Goal: Participate in discussion

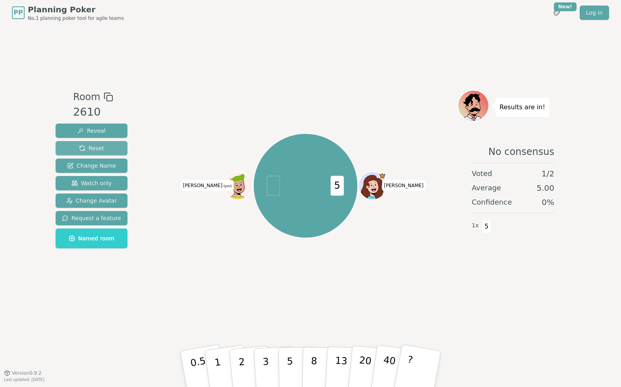
click at [91, 144] on span "Reset" at bounding box center [91, 148] width 25 height 8
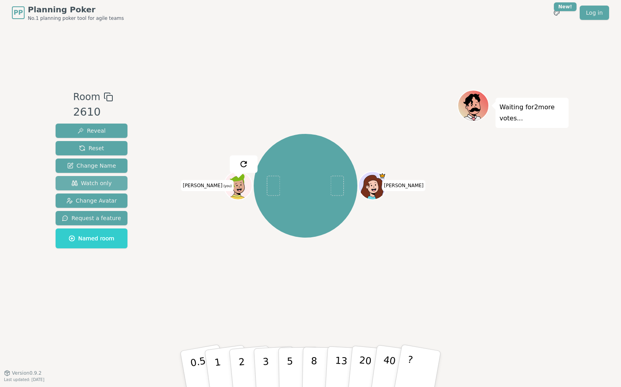
click at [104, 184] on span "Watch only" at bounding box center [92, 183] width 41 height 8
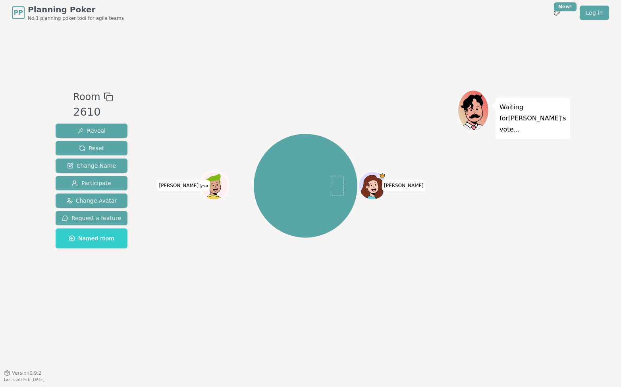
click at [300, 302] on div "[PERSON_NAME] (you)" at bounding box center [306, 199] width 304 height 218
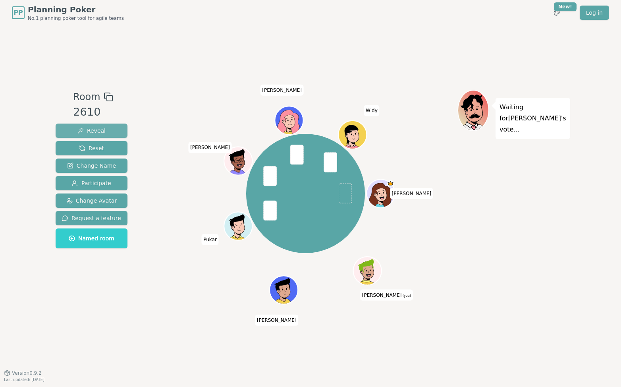
click at [101, 131] on span "Reveal" at bounding box center [91, 131] width 28 height 8
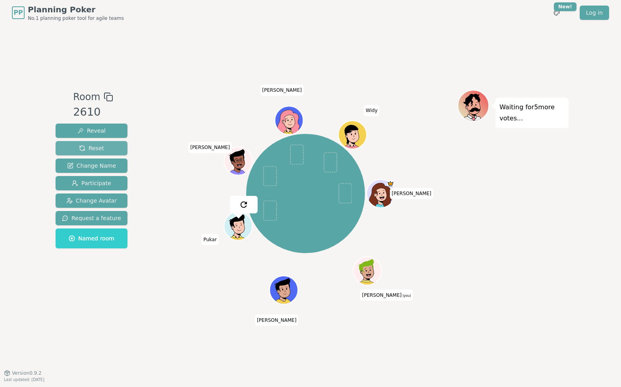
click at [98, 147] on span "Reset" at bounding box center [91, 148] width 25 height 8
click at [462, 256] on div "Waiting for 4 more votes..." at bounding box center [513, 199] width 111 height 218
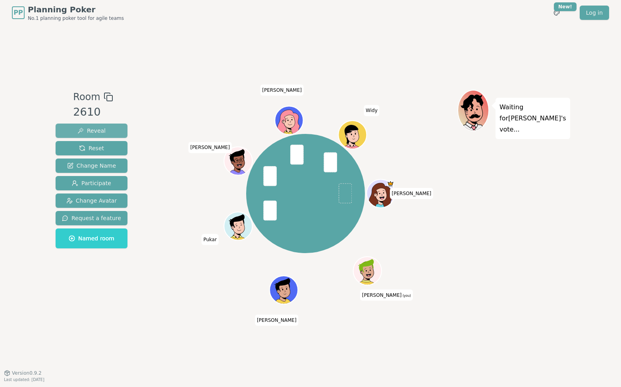
click at [93, 134] on span "Reveal" at bounding box center [91, 131] width 28 height 8
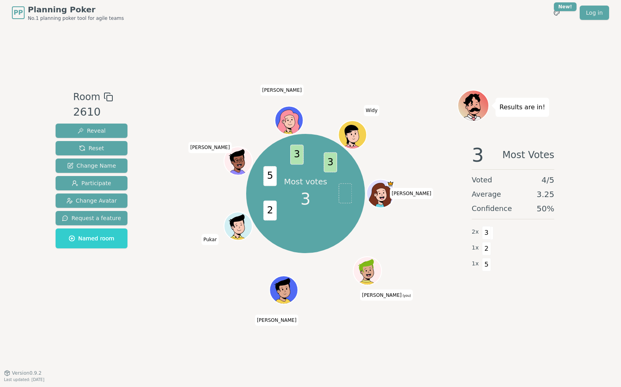
click at [249, 90] on div at bounding box center [306, 97] width 304 height 14
click at [232, 51] on div "Room 2610 Reveal Reset Change Name Participate Change Avatar Request a feature …" at bounding box center [310, 198] width 516 height 347
click at [102, 151] on button "Reset" at bounding box center [92, 148] width 72 height 14
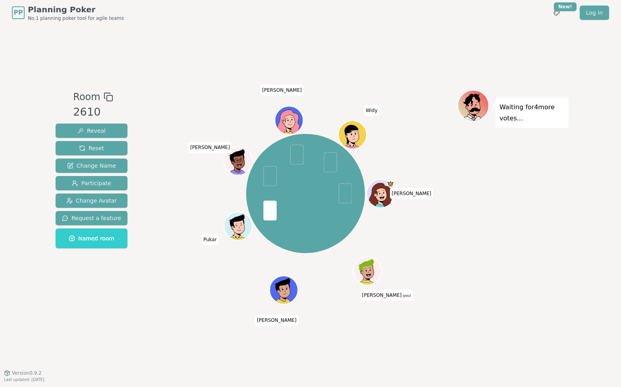
click at [420, 60] on div "Room 2610 Reveal Reset Change Name Participate Change Avatar Request a feature …" at bounding box center [310, 198] width 516 height 347
drag, startPoint x: 371, startPoint y: 56, endPoint x: 369, endPoint y: 52, distance: 4.1
click at [371, 56] on div "Room 2610 Reveal Reset Change Name Participate Change Avatar Request a feature …" at bounding box center [310, 198] width 516 height 347
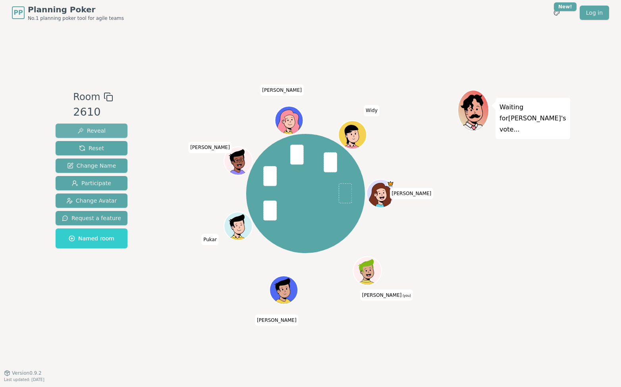
click at [93, 132] on span "Reveal" at bounding box center [91, 131] width 28 height 8
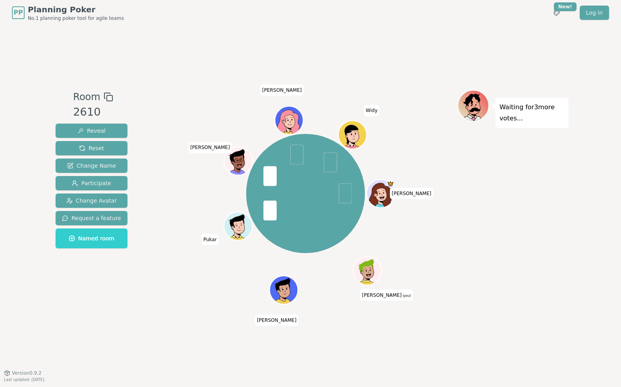
click at [232, 52] on div "Room 2610 Reveal Reset Change Name Participate Change Avatar Request a feature …" at bounding box center [310, 198] width 516 height 347
click at [349, 56] on div "Room 2610 Reveal Reset Change Name Participate Change Avatar Request a feature …" at bounding box center [310, 198] width 516 height 347
click at [471, 221] on div "Waiting for 4 more votes..." at bounding box center [513, 199] width 111 height 218
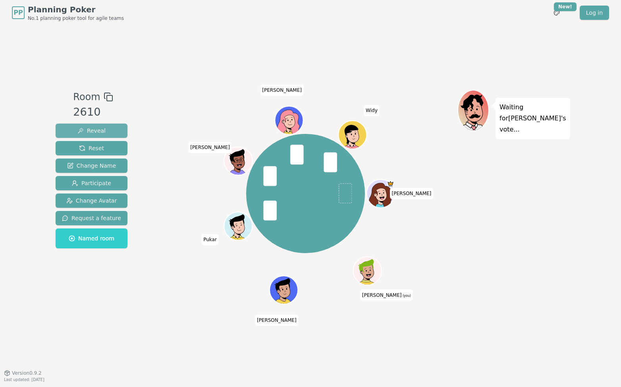
click at [91, 126] on button "Reveal" at bounding box center [92, 131] width 72 height 14
click at [106, 124] on button "Reveal" at bounding box center [92, 131] width 72 height 14
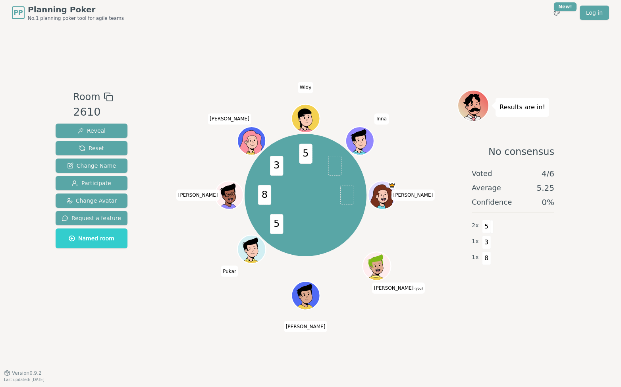
click at [425, 55] on div "Room 2610 Reveal Reset Change Name Participate Change Avatar Request a feature …" at bounding box center [310, 198] width 516 height 347
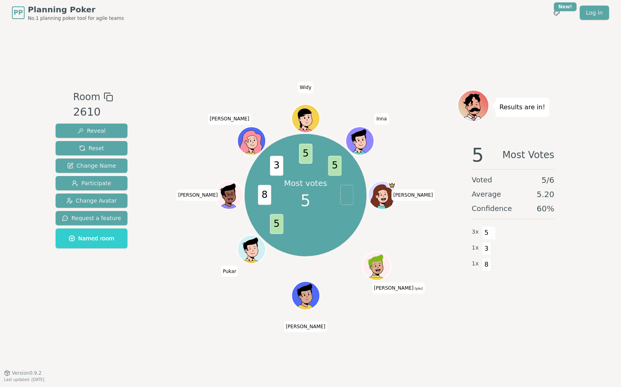
click at [409, 46] on div "Room 2610 Reveal Reset Change Name Participate Change Avatar Request a feature …" at bounding box center [310, 198] width 516 height 347
click at [382, 41] on div "Room 2610 Reveal Reset Change Name Participate Change Avatar Request a feature …" at bounding box center [310, 198] width 516 height 347
click at [359, 56] on div "Room 2610 Reveal Reset Change Name Participate Change Avatar Request a feature …" at bounding box center [310, 198] width 516 height 347
click at [87, 299] on div "Room 2610 Reveal Reset Change Name Participate Change Avatar Request a feature …" at bounding box center [91, 199] width 78 height 218
